Goal: Contribute content: Contribute content

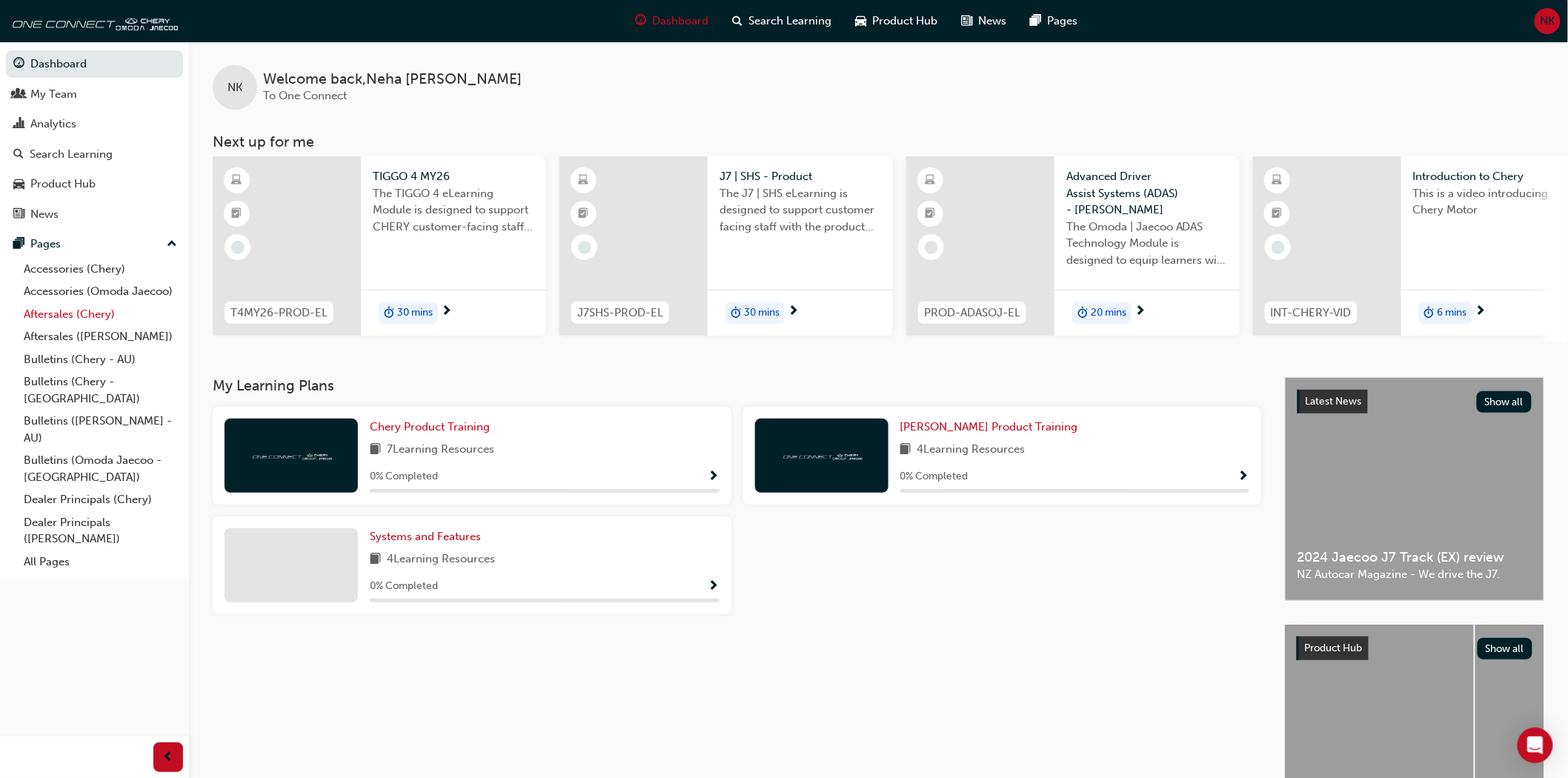
click at [45, 319] on link "Aftersales (Chery)" at bounding box center [100, 314] width 165 height 23
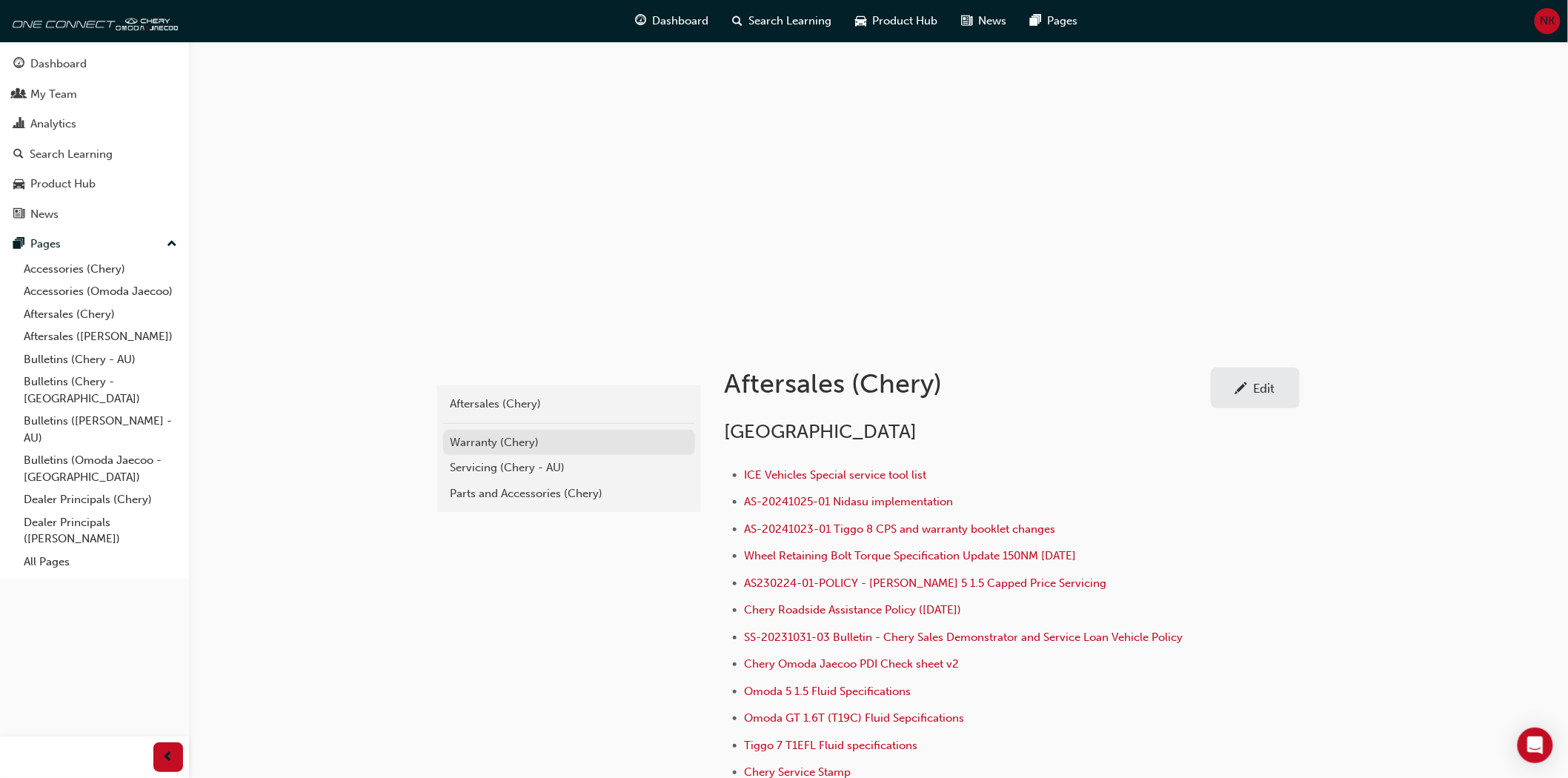
click at [498, 448] on div "Warranty (Chery)" at bounding box center [570, 442] width 237 height 17
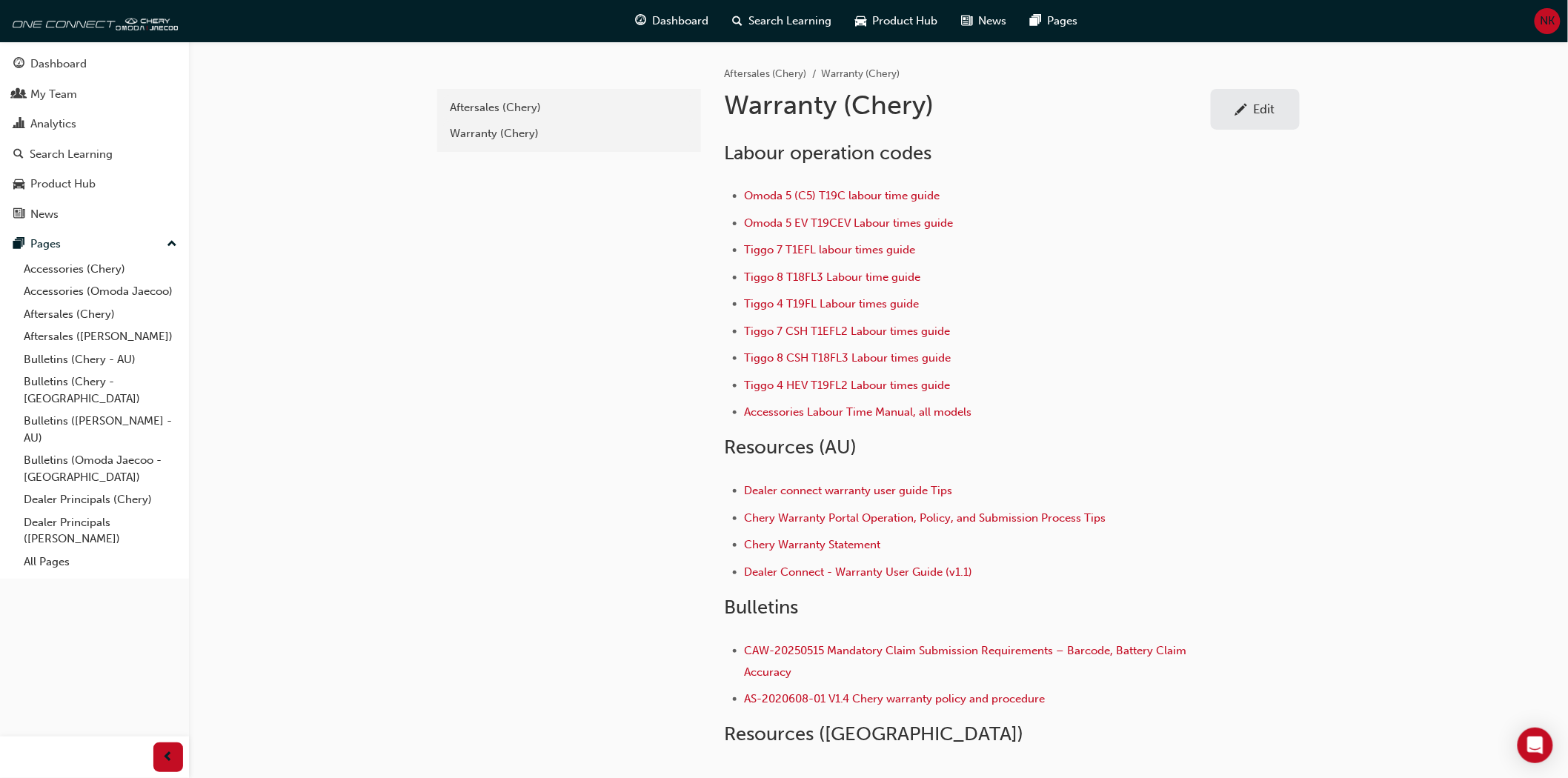
click at [1273, 109] on div "Edit" at bounding box center [1264, 108] width 22 height 15
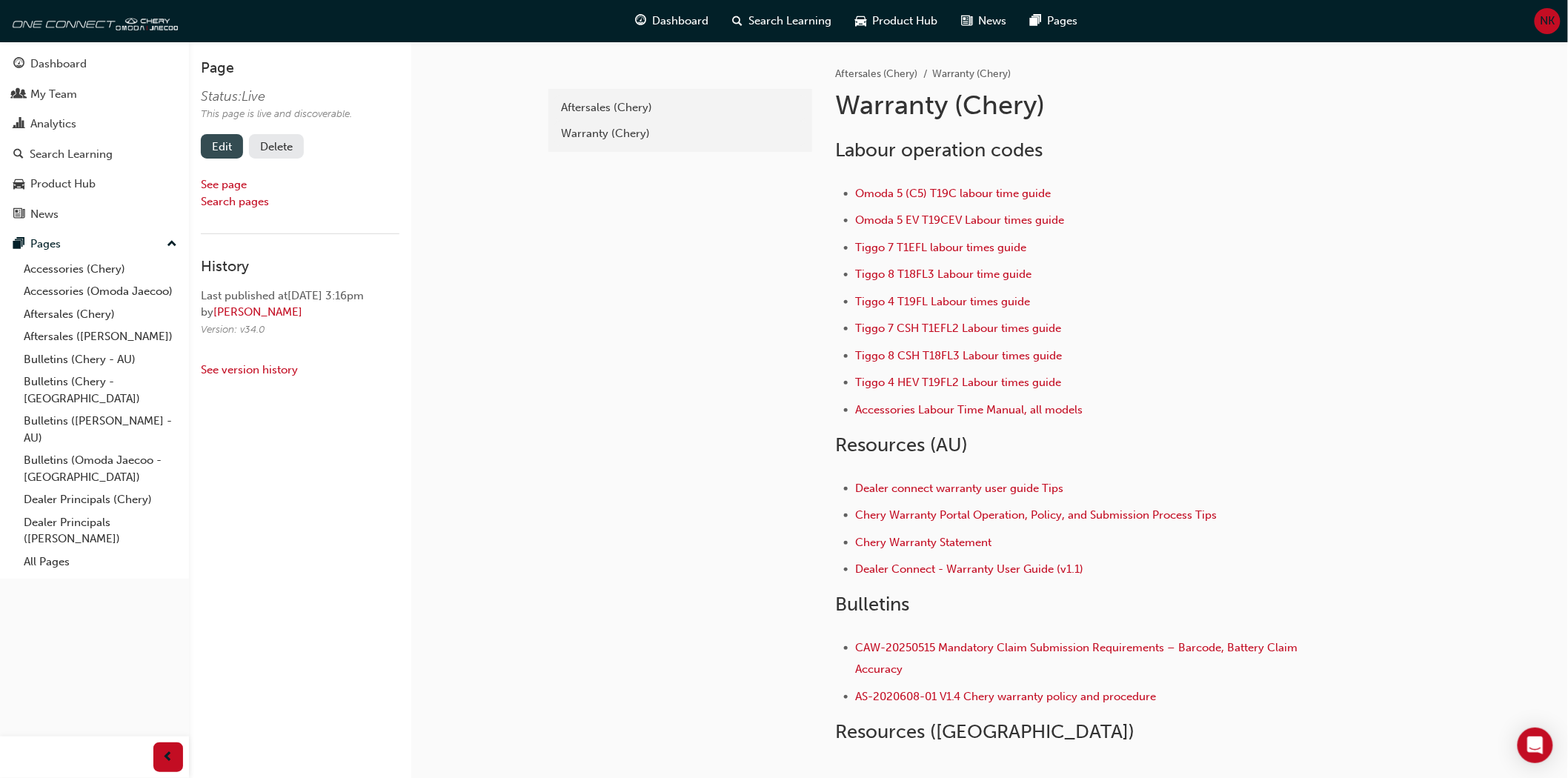
click at [215, 144] on link "Edit" at bounding box center [221, 146] width 42 height 25
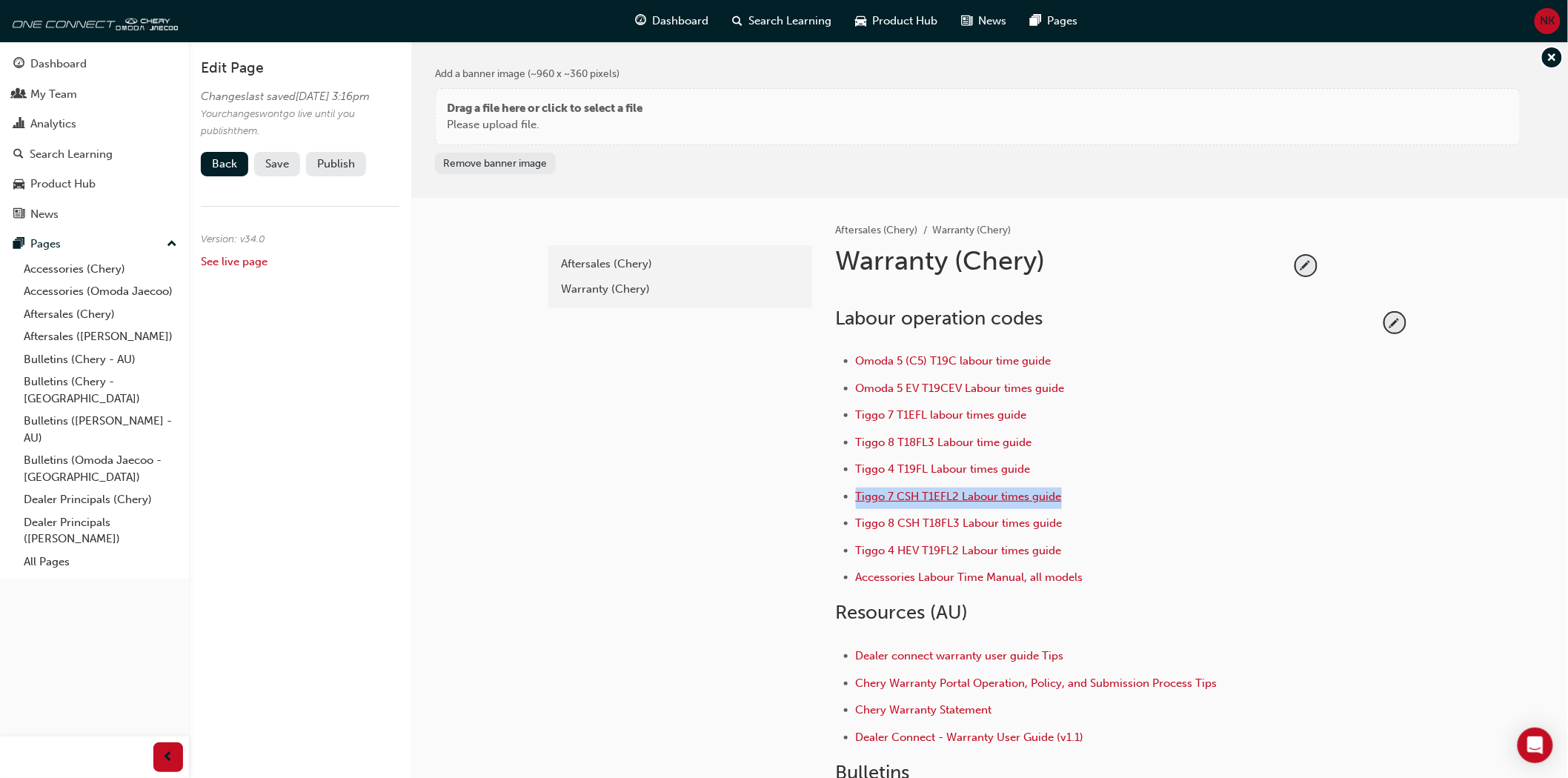
drag, startPoint x: 1072, startPoint y: 498, endPoint x: 857, endPoint y: 494, distance: 215.0
click at [857, 494] on li "Tiggo 7 CSH T1EFL2 Labour times guide" at bounding box center [1117, 498] width 523 height 22
click at [1396, 315] on span "pencil-icon" at bounding box center [1395, 323] width 20 height 20
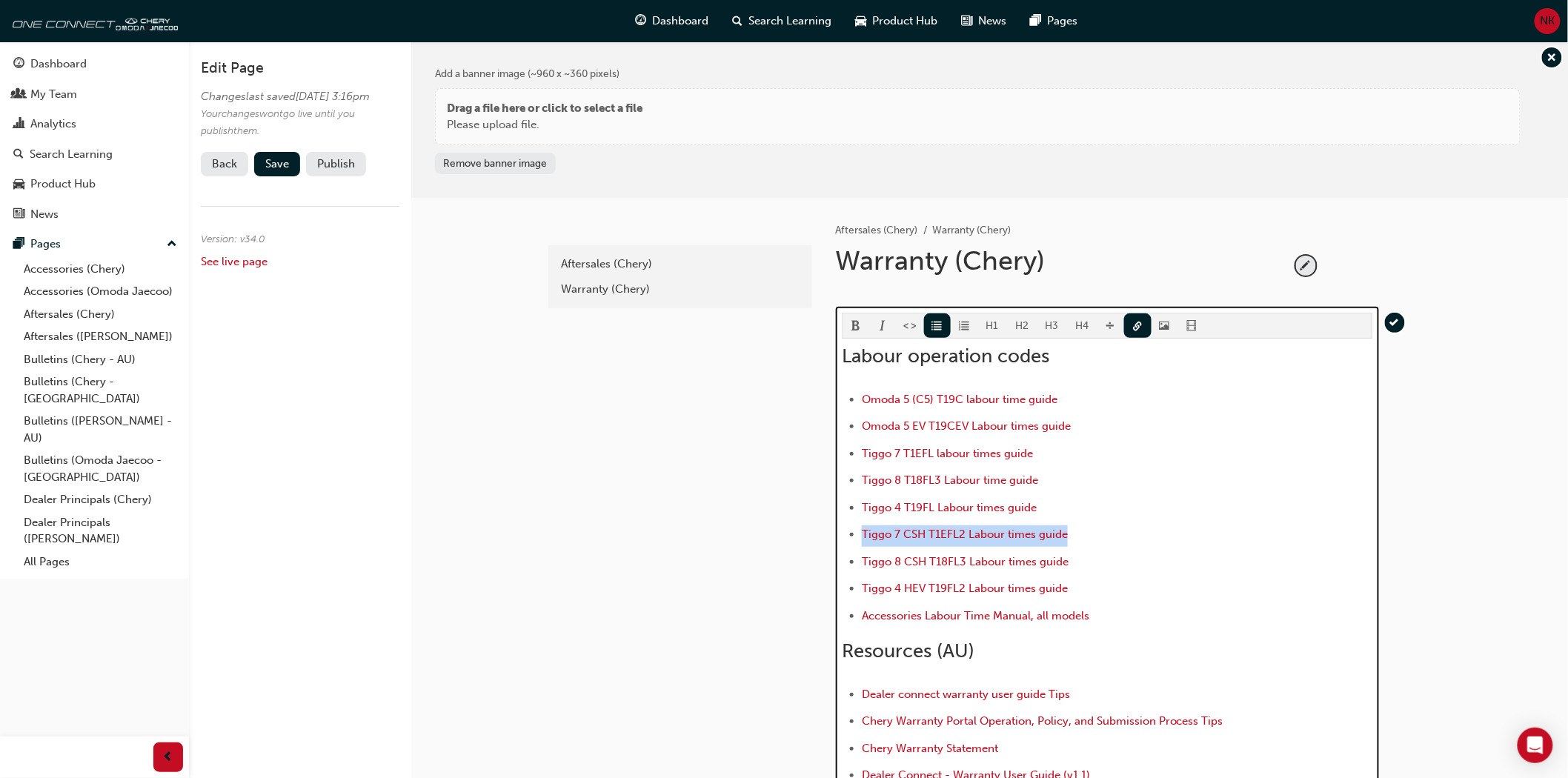
drag, startPoint x: 1079, startPoint y: 539, endPoint x: 863, endPoint y: 541, distance: 216.0
click at [863, 541] on li "Tiggo 7 CSH T1EFL2 Labour times guide" at bounding box center [1117, 536] width 511 height 22
click at [1132, 322] on span "link-icon" at bounding box center [1137, 327] width 10 height 13
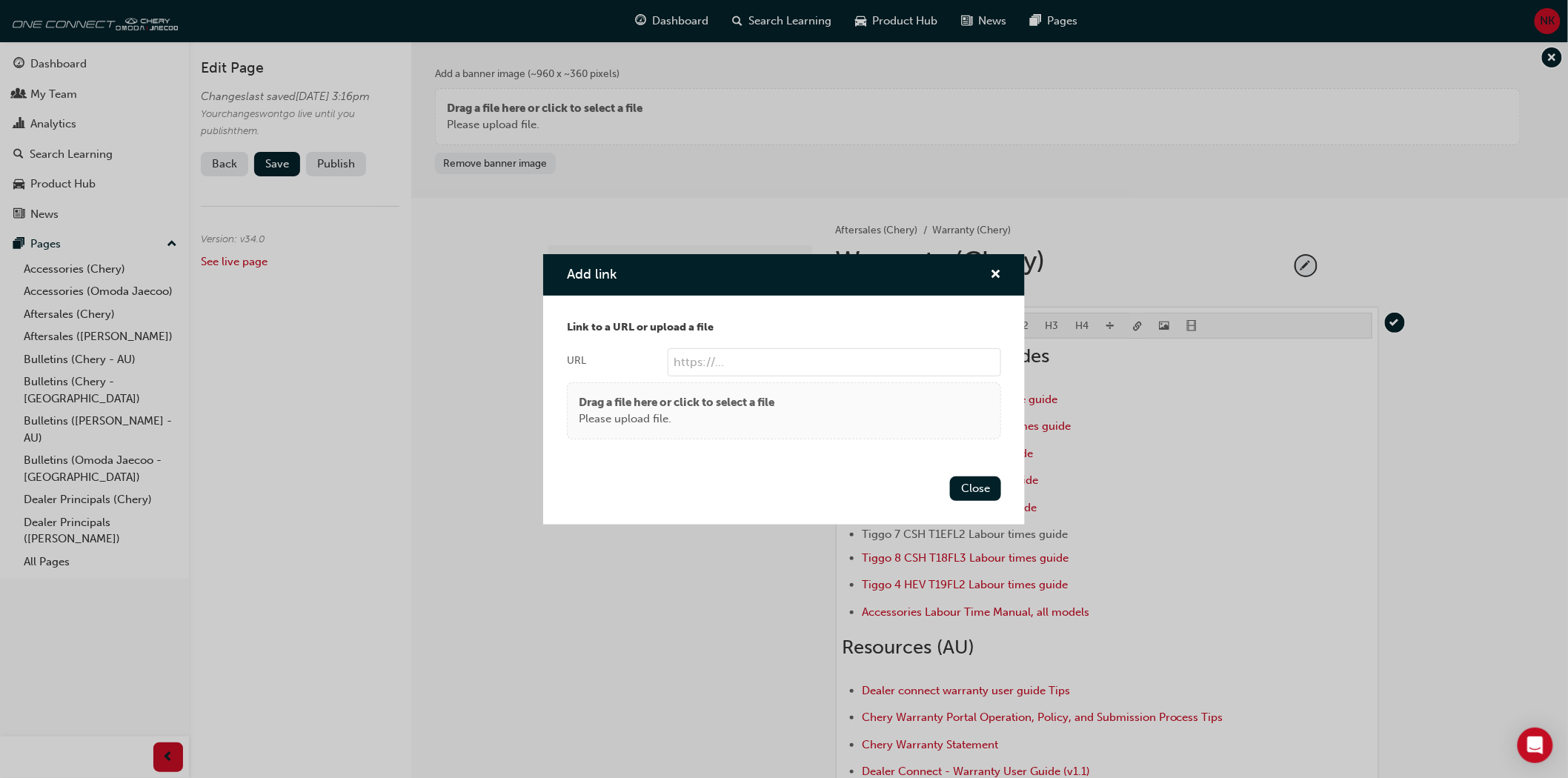
click at [1135, 321] on body "Your version of Internet Explorer is outdated and not supported. Please upgrade…" at bounding box center [784, 389] width 1568 height 778
click at [702, 418] on p "Please upload file." at bounding box center [676, 418] width 196 height 17
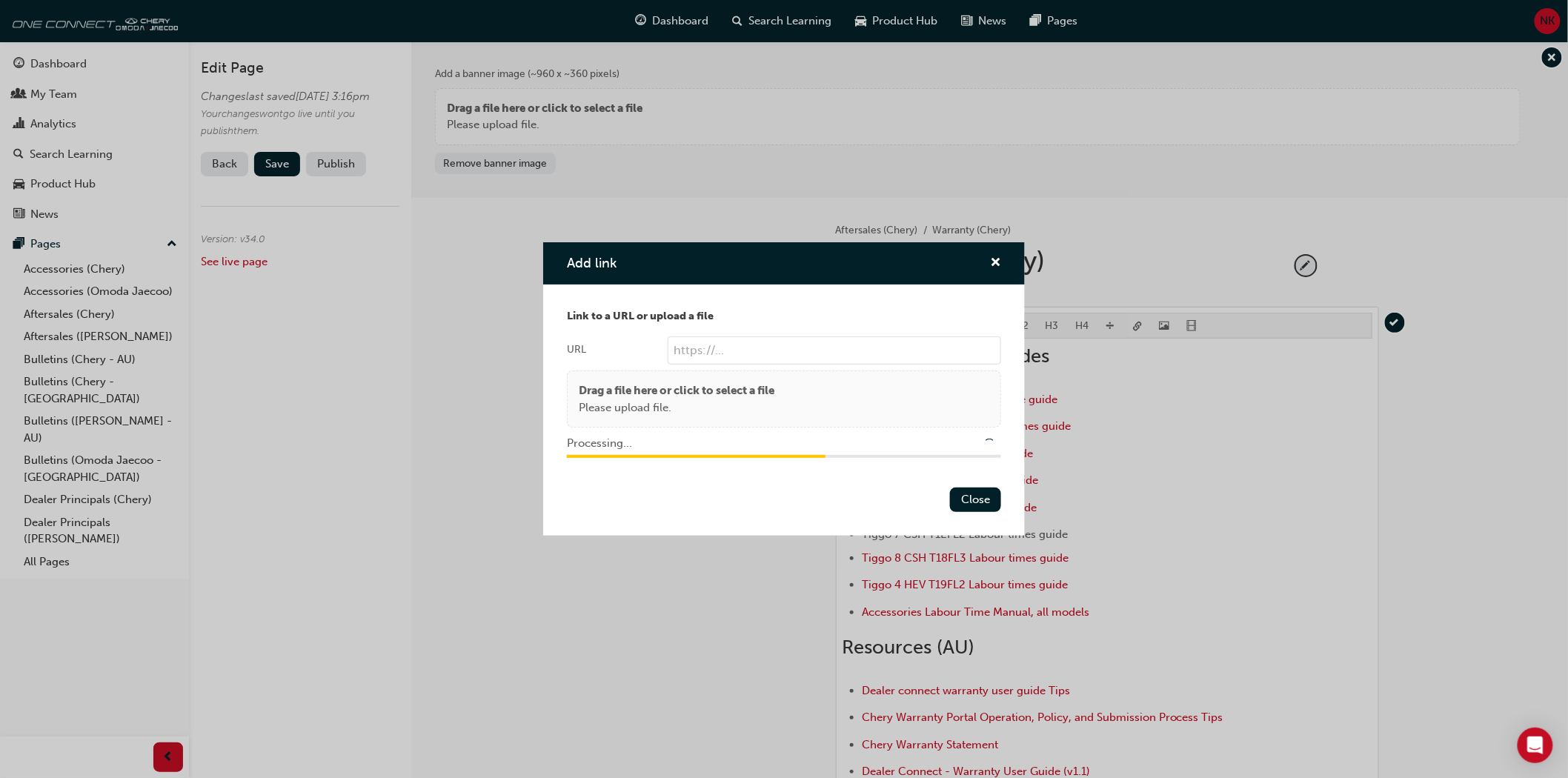
type input "/upload/a772b6a7-d98a-4e01-8578-230c5ccf98c1.pdf"
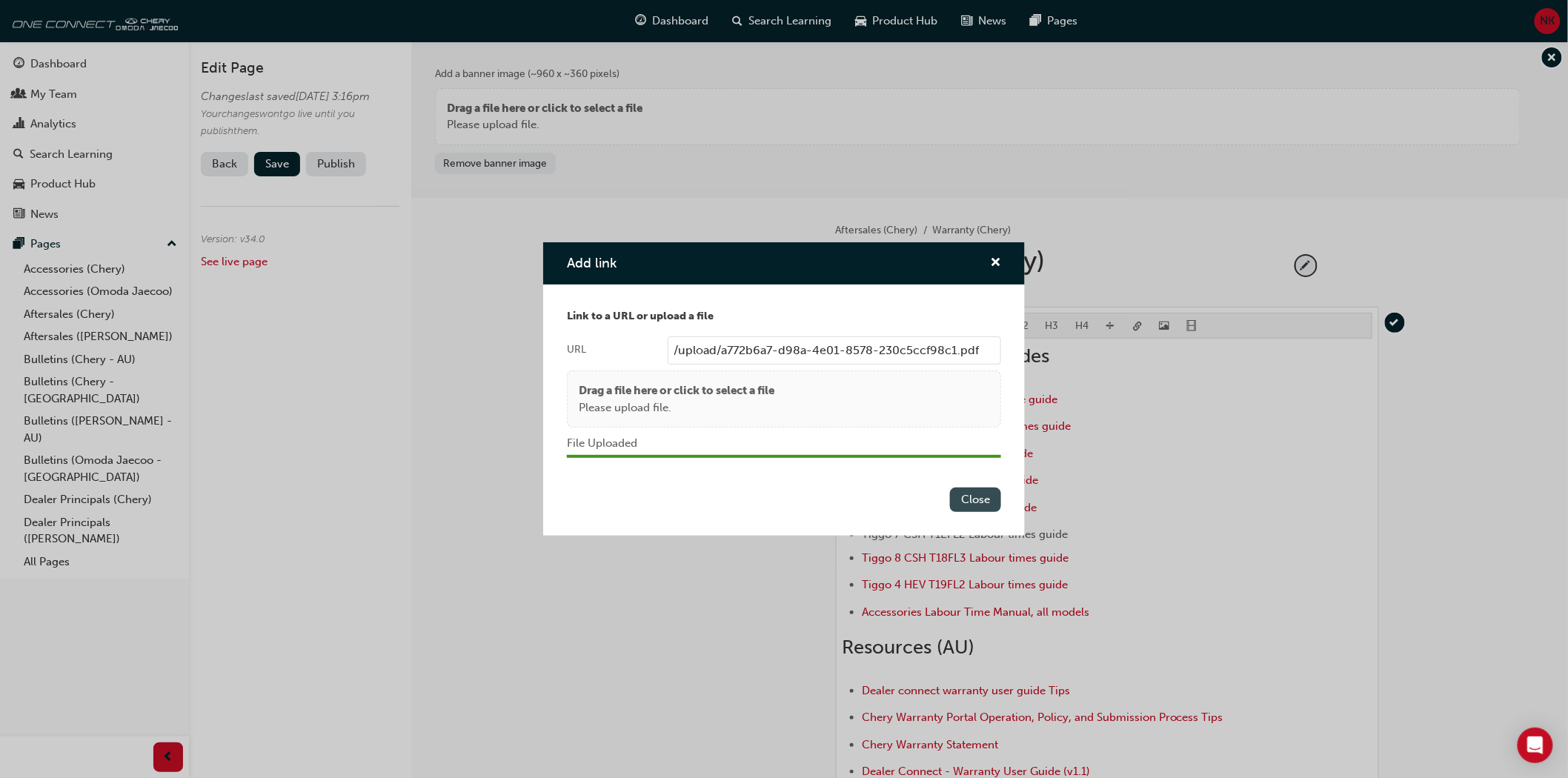
click at [973, 502] on button "Close" at bounding box center [976, 499] width 51 height 25
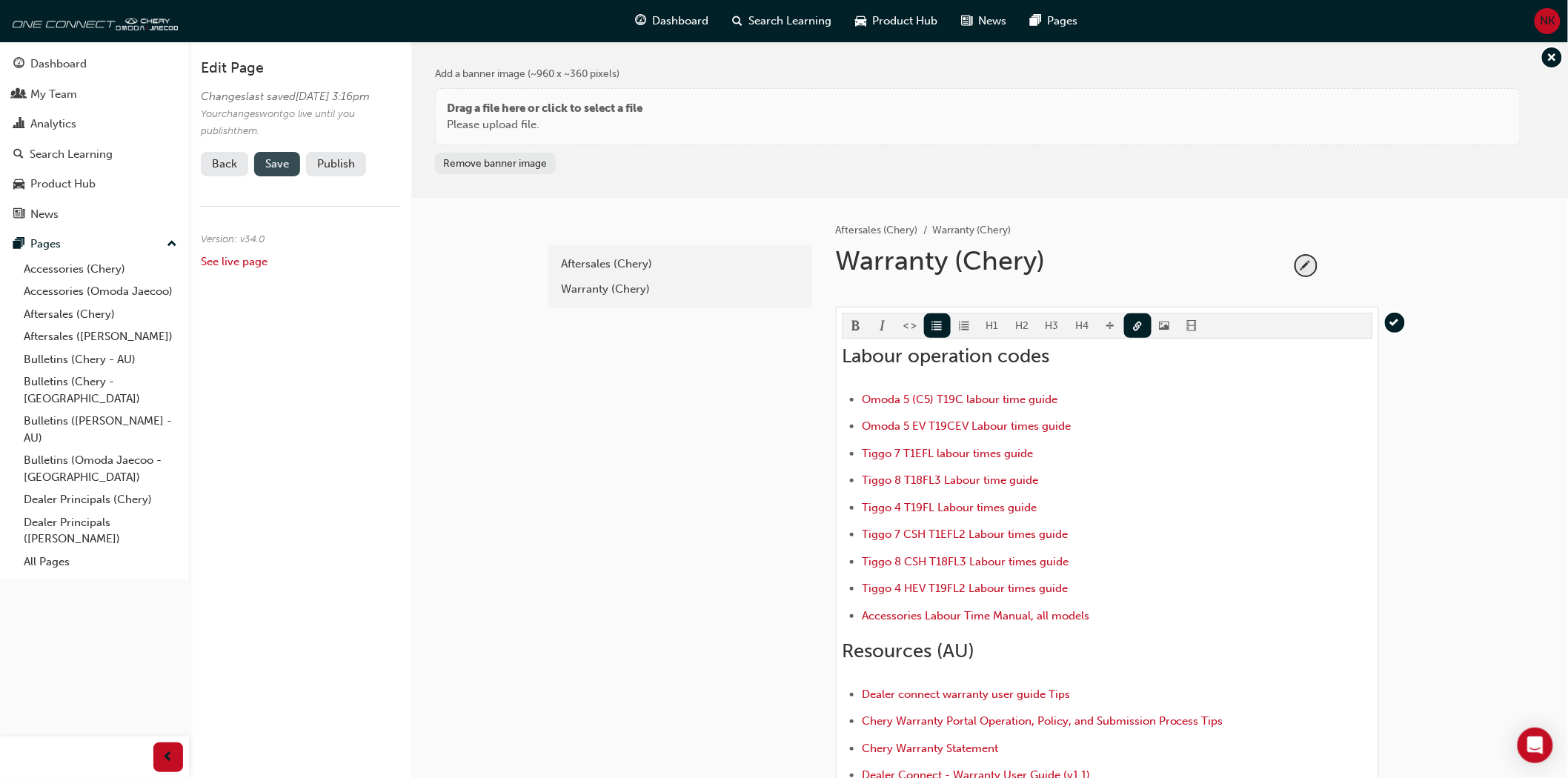
click at [274, 170] on span "Save" at bounding box center [277, 163] width 24 height 14
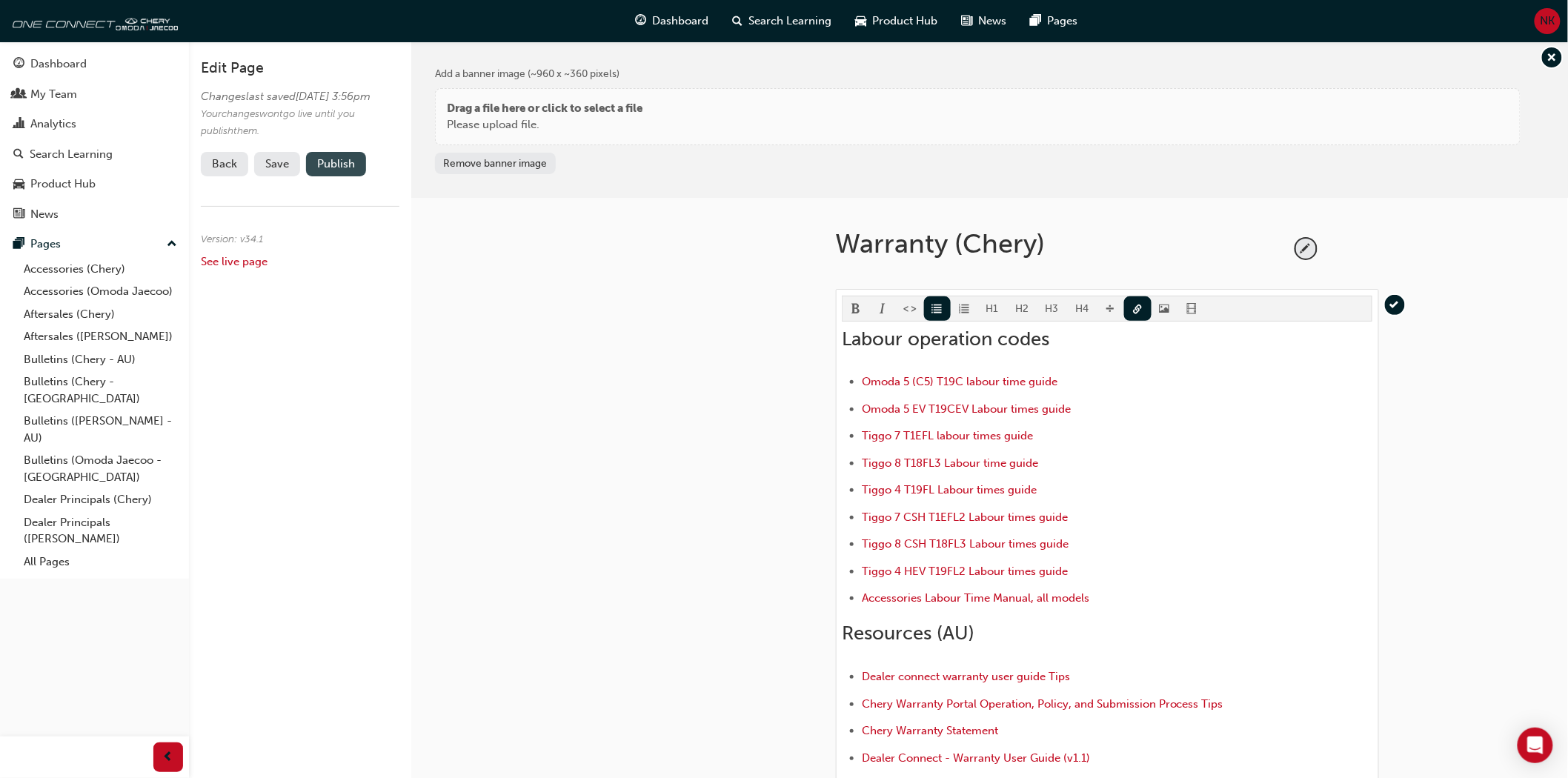
click at [339, 176] on button "Publish" at bounding box center [335, 164] width 60 height 25
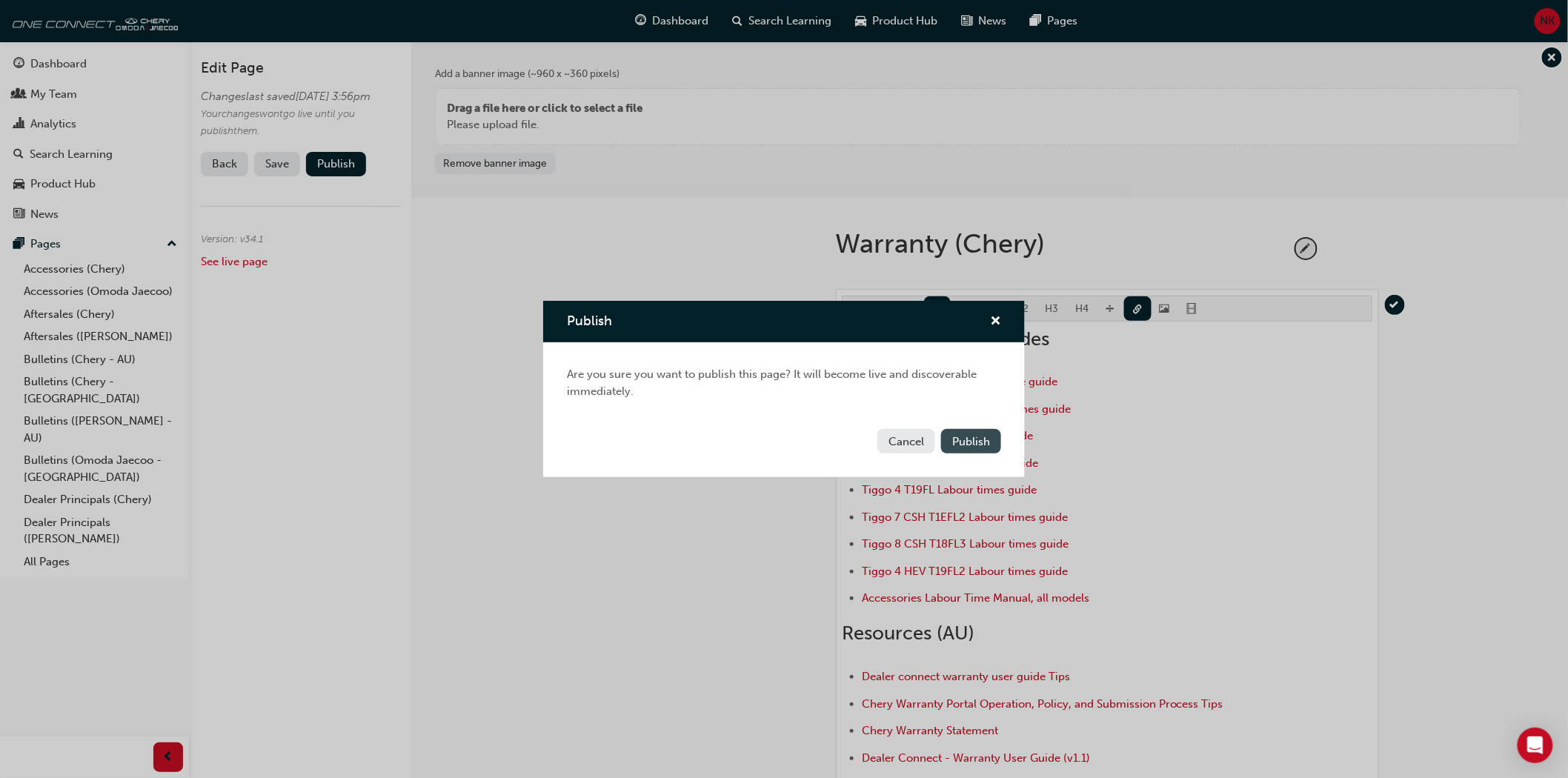
click at [975, 440] on span "Publish" at bounding box center [970, 441] width 37 height 14
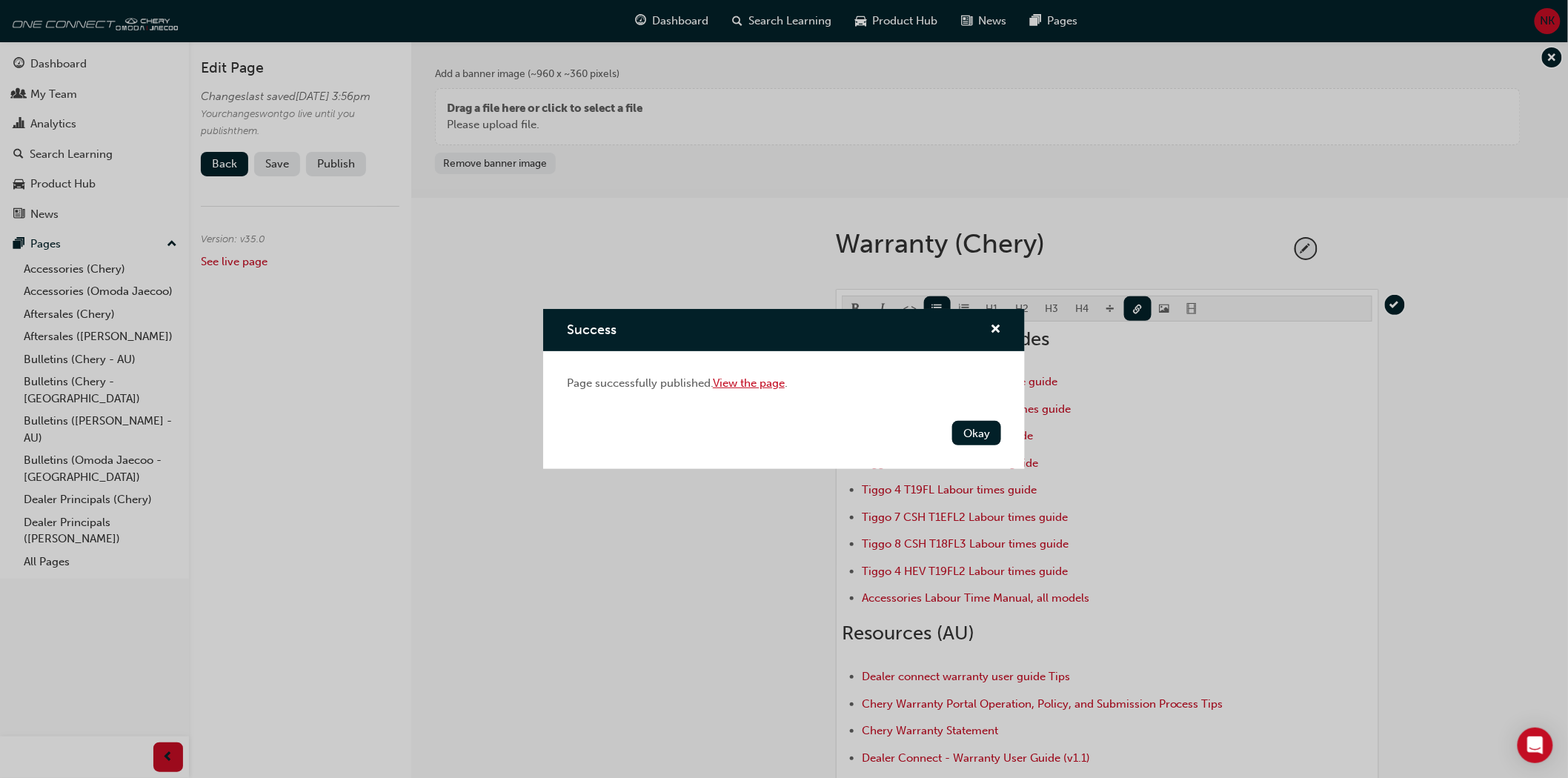
click at [770, 383] on link "View the page" at bounding box center [749, 383] width 72 height 14
click at [979, 441] on button "Okay" at bounding box center [976, 432] width 49 height 25
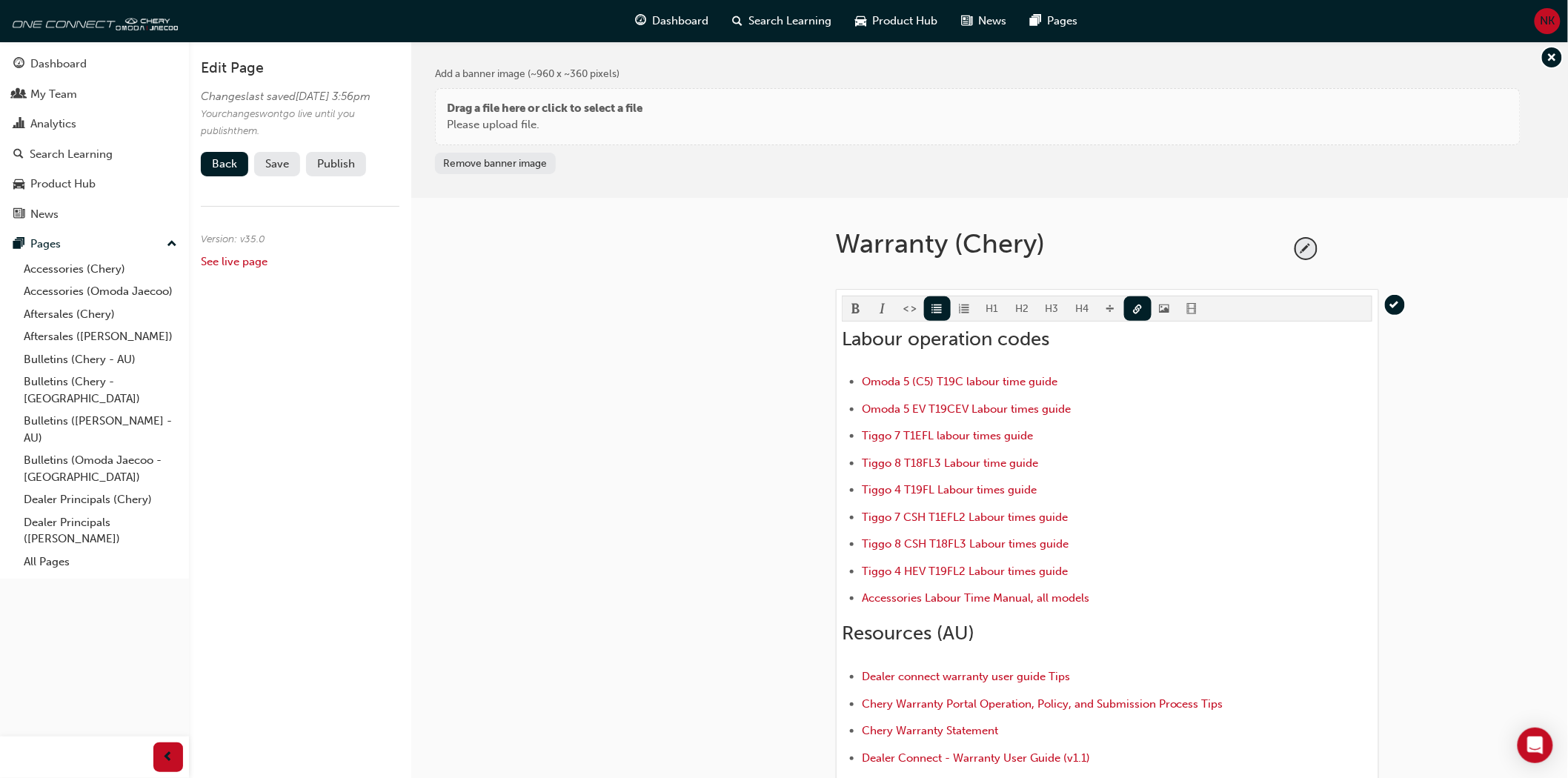
click at [265, 170] on span "Save" at bounding box center [277, 163] width 24 height 14
click at [78, 272] on link "Accessories (Chery)" at bounding box center [100, 269] width 165 height 23
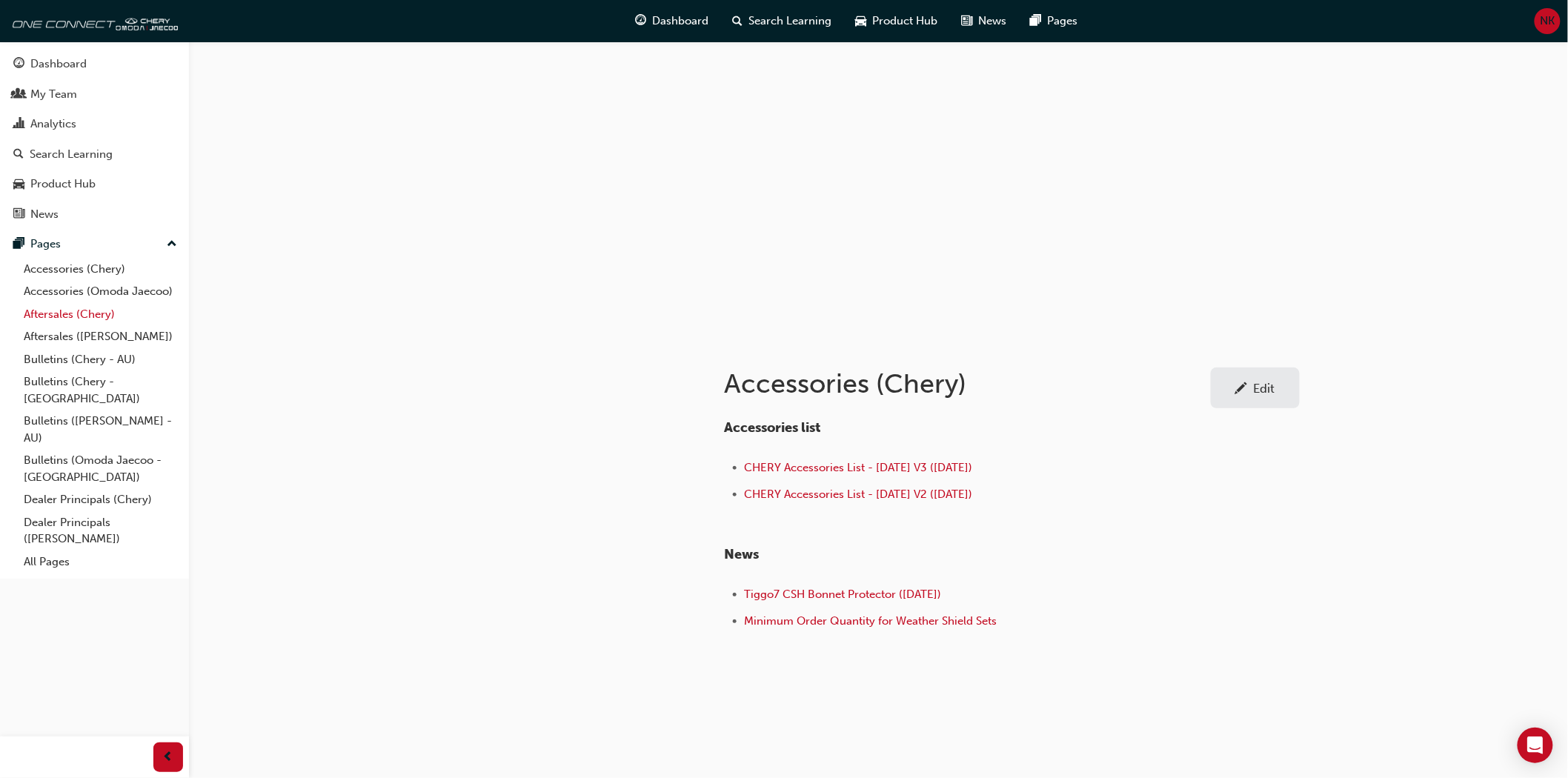
click at [86, 321] on link "Aftersales (Chery)" at bounding box center [100, 314] width 165 height 23
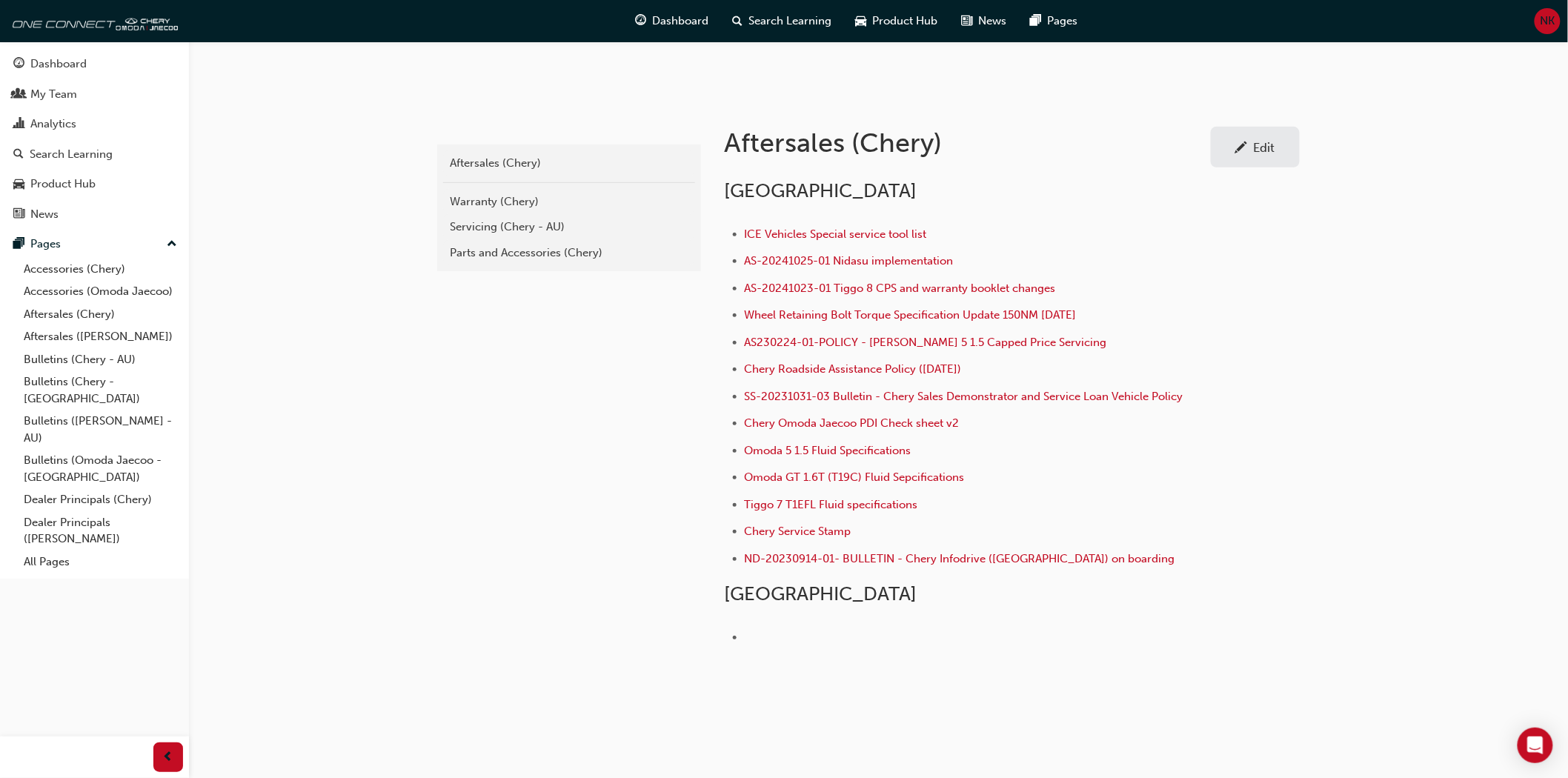
scroll to position [247, 0]
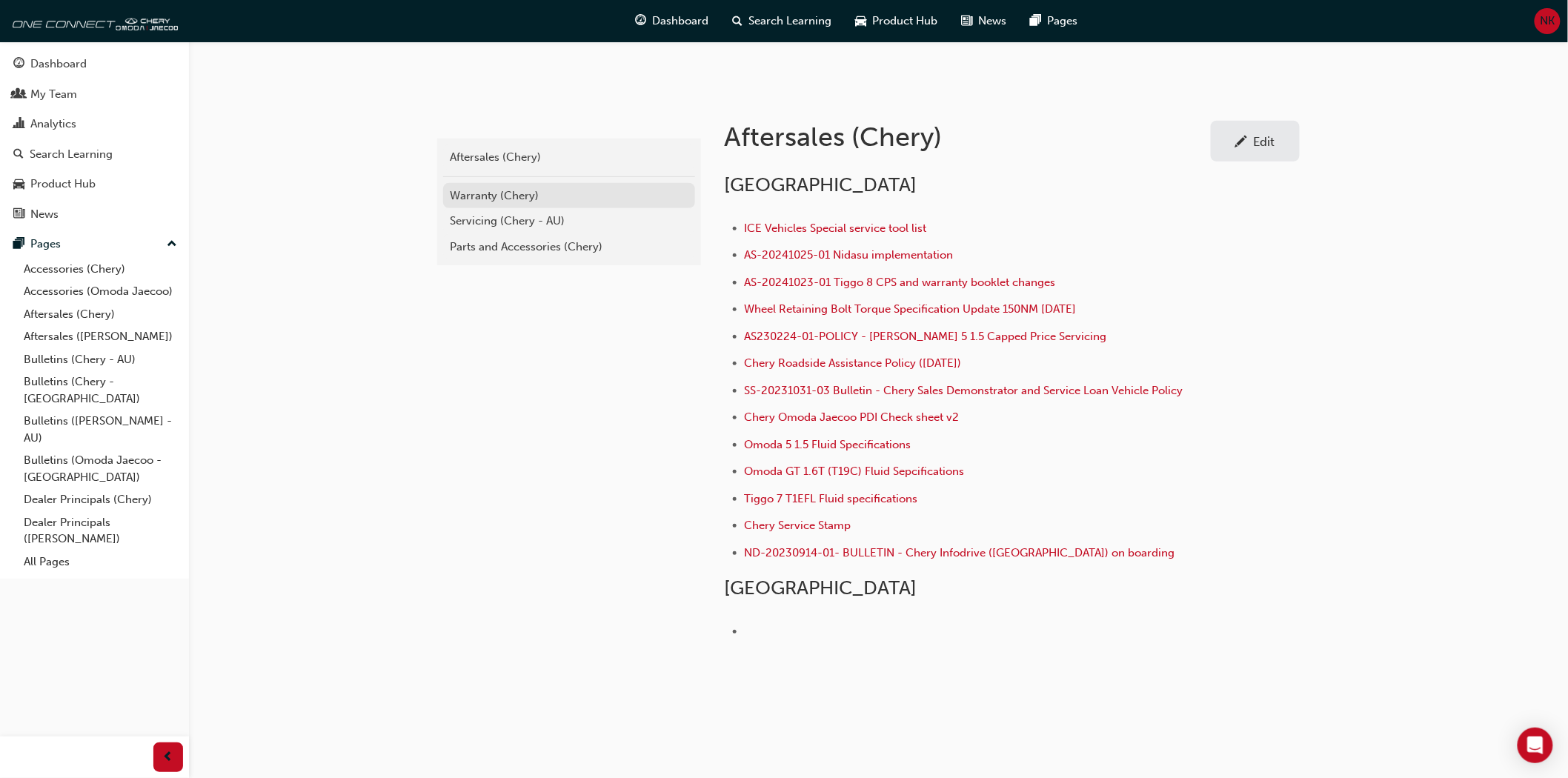
click at [480, 197] on div "Warranty (Chery)" at bounding box center [570, 195] width 237 height 17
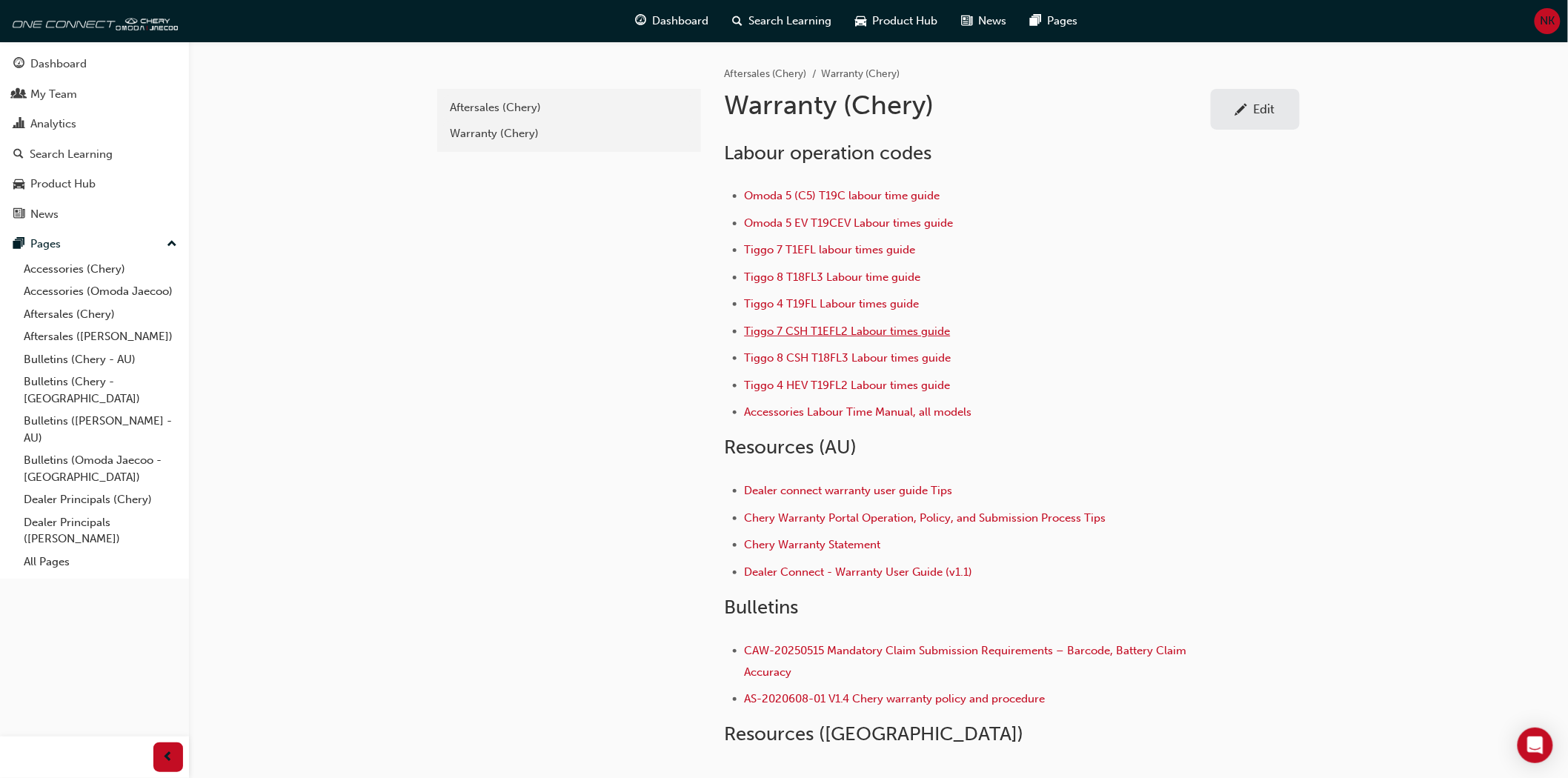
click at [829, 332] on span "Tiggo 7 CSH T1EFL2 Labour times guide" at bounding box center [848, 330] width 206 height 14
